Goal: Find specific page/section: Find specific page/section

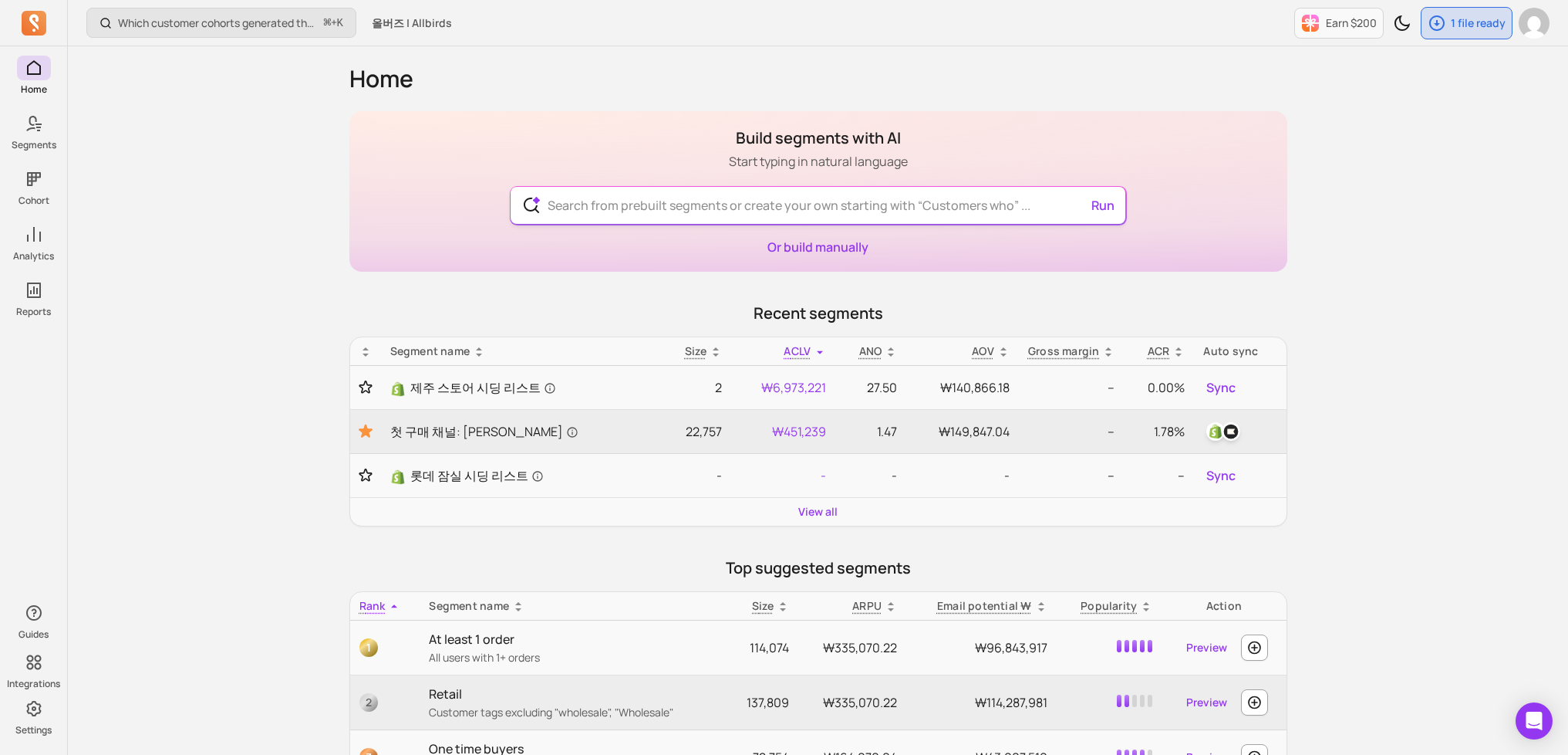
click at [751, 210] on input "text" at bounding box center [818, 205] width 566 height 37
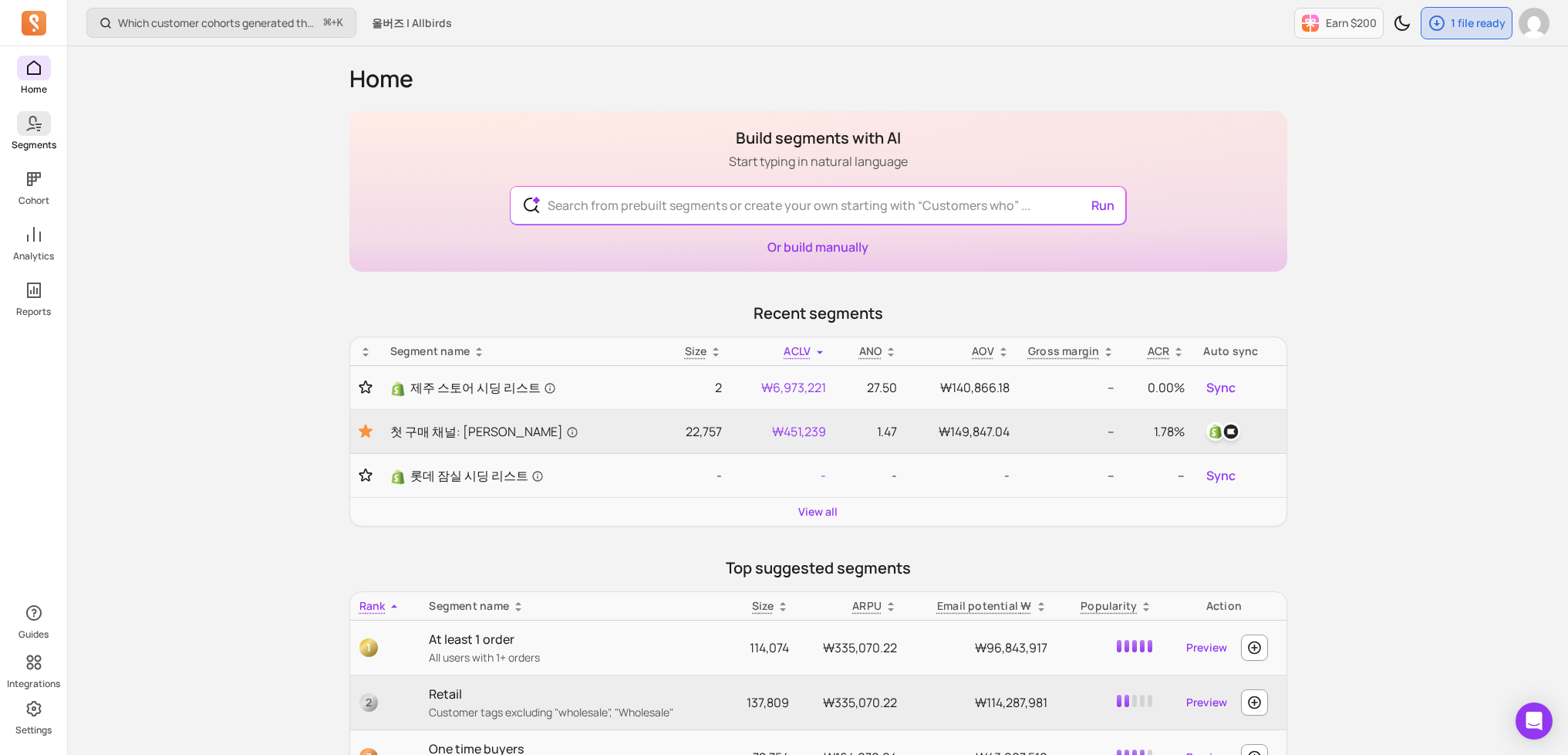
click at [52, 143] on p "Segments" at bounding box center [34, 145] width 45 height 13
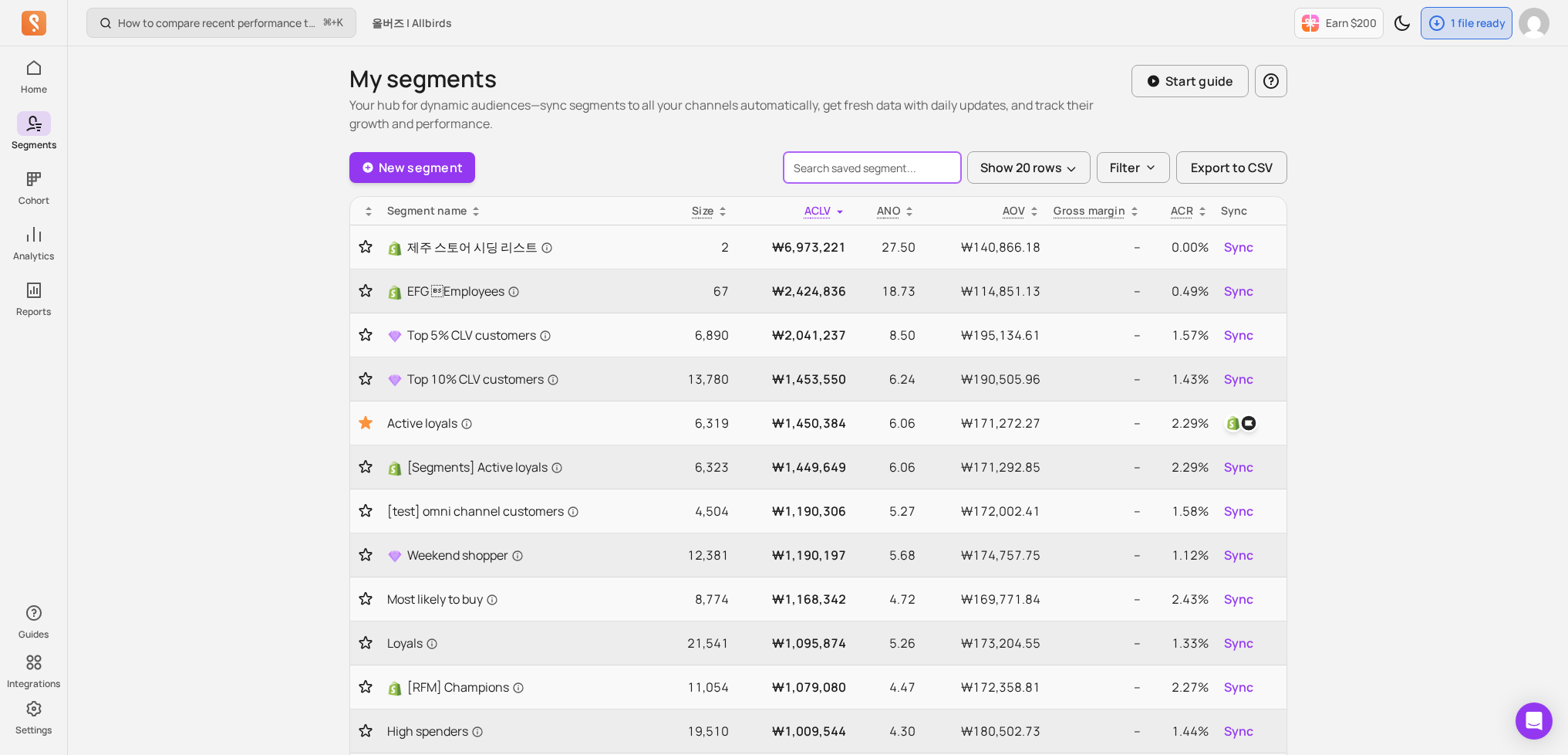
click at [888, 167] on input "search" at bounding box center [872, 168] width 177 height 31
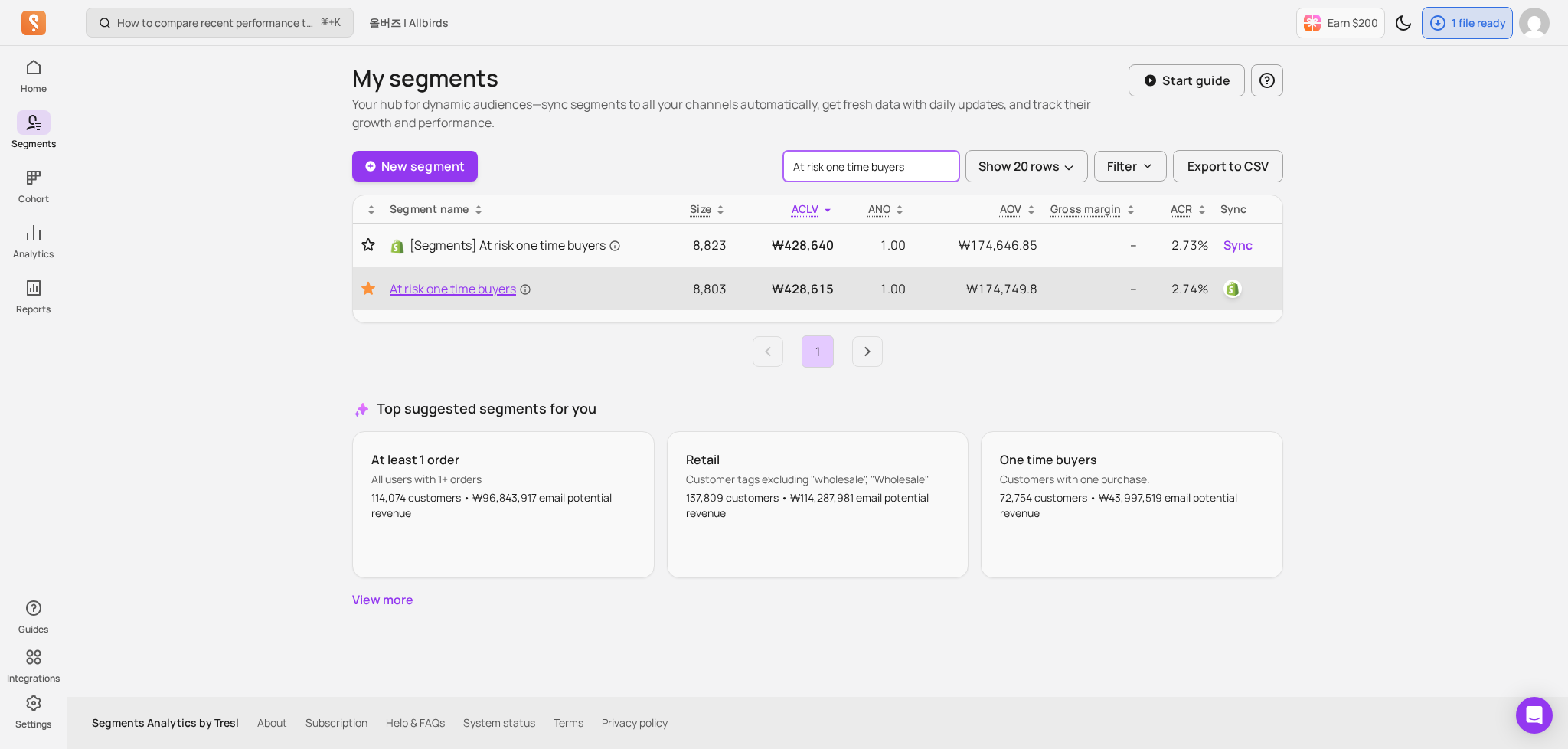
type input "At risk one time buyers"
click at [434, 288] on span "At risk one time buyers" at bounding box center [460, 289] width 141 height 19
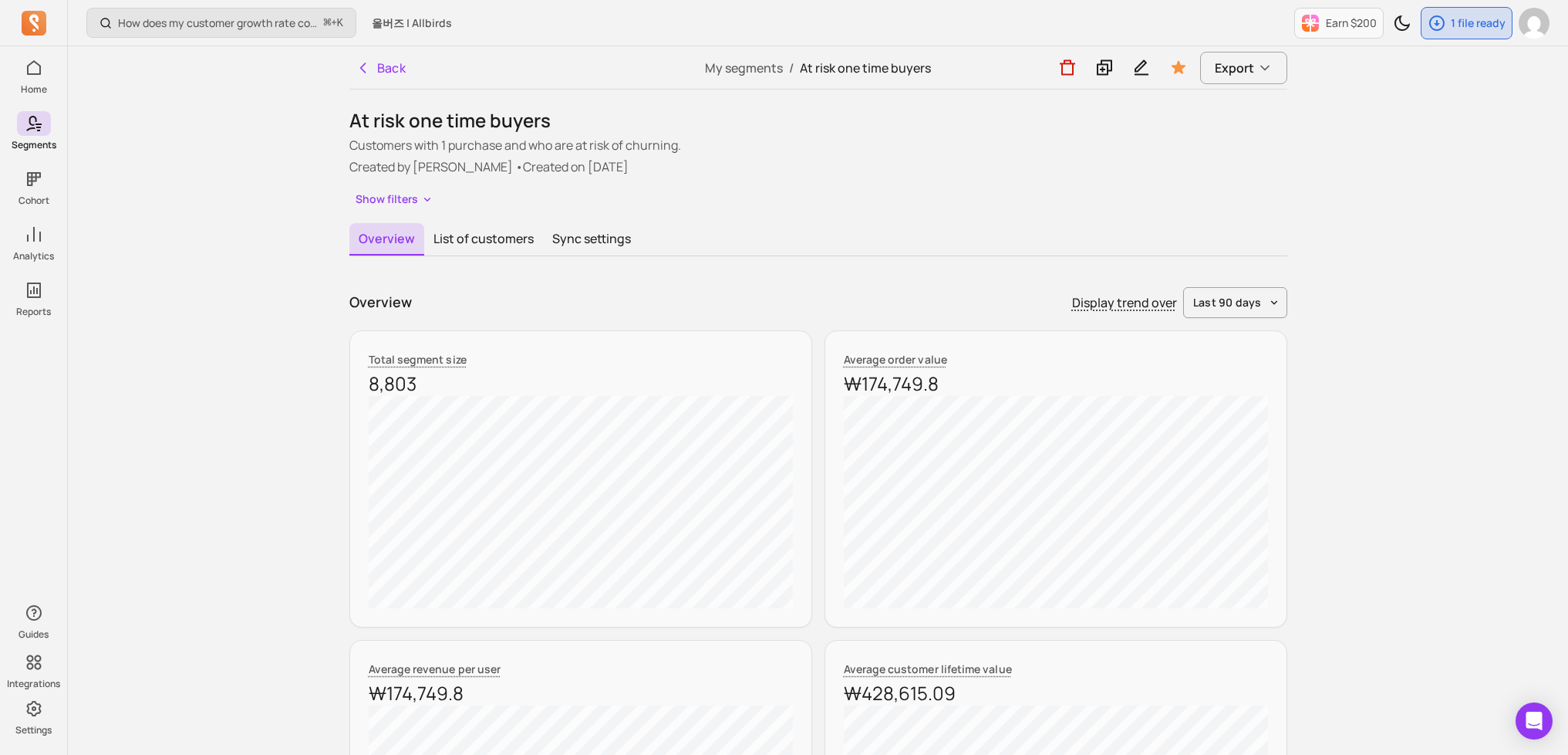
click at [570, 251] on button "Sync settings" at bounding box center [592, 240] width 97 height 32
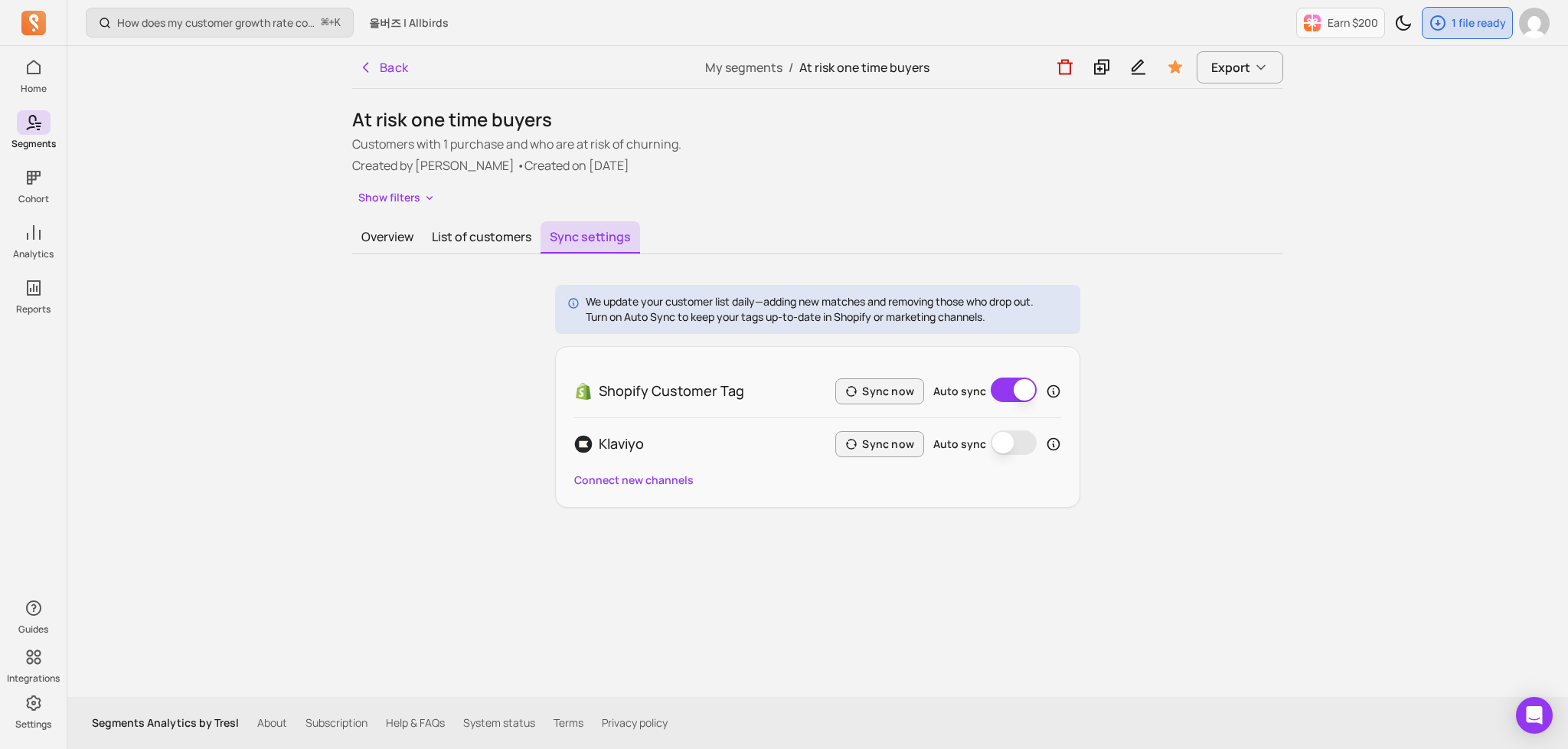
click at [1236, 287] on div "We update your customer list daily—adding new matches and removing those who dr…" at bounding box center [818, 396] width 932 height 223
